Goal: Find specific page/section: Find specific page/section

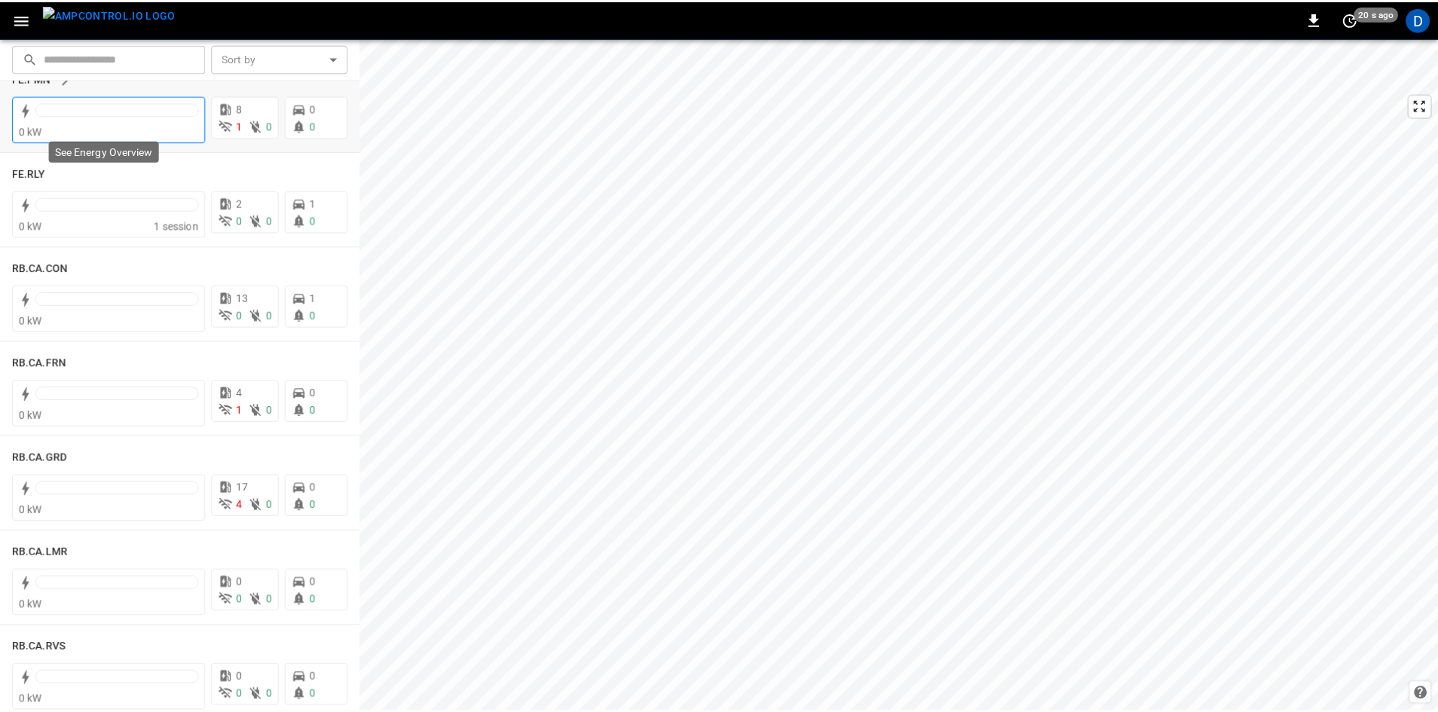
scroll to position [1884, 0]
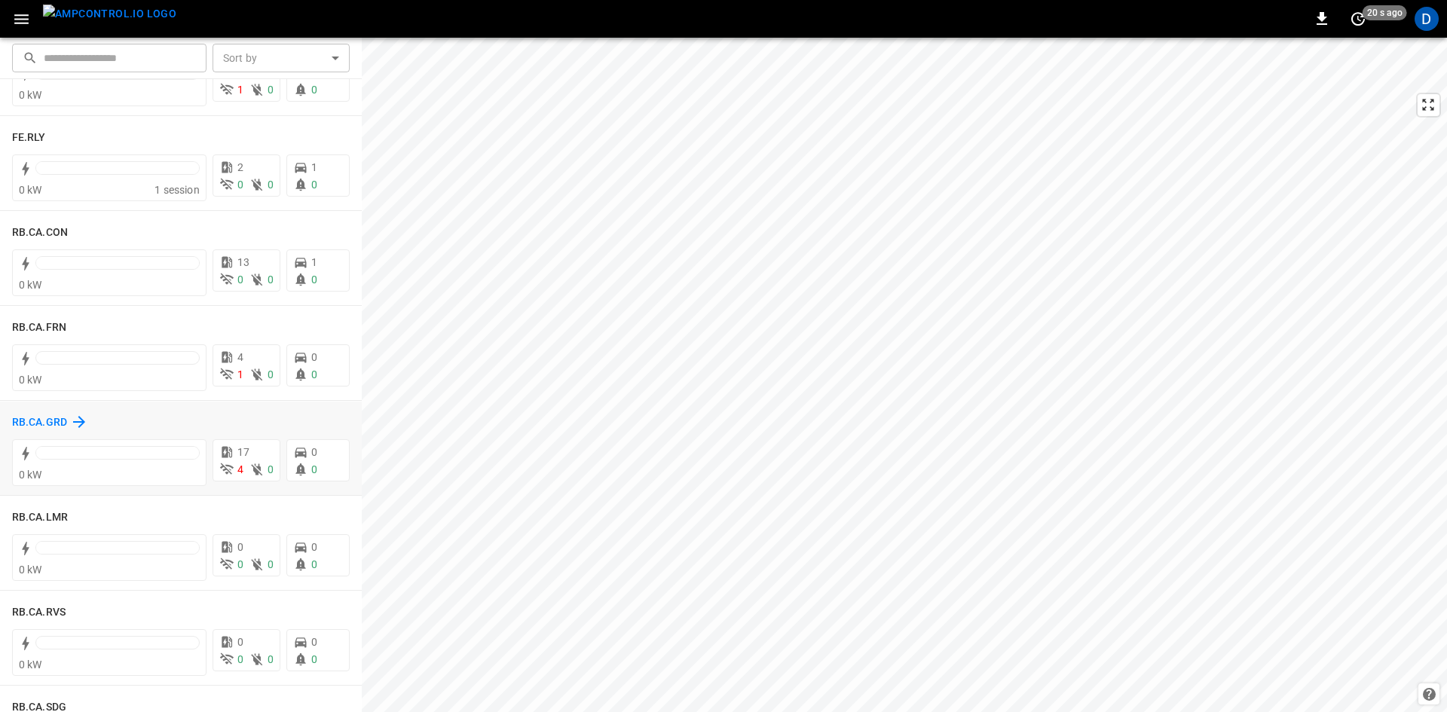
click at [38, 419] on h6 "RB.CA.GRD" at bounding box center [39, 423] width 55 height 17
